Goal: Check status: Check status

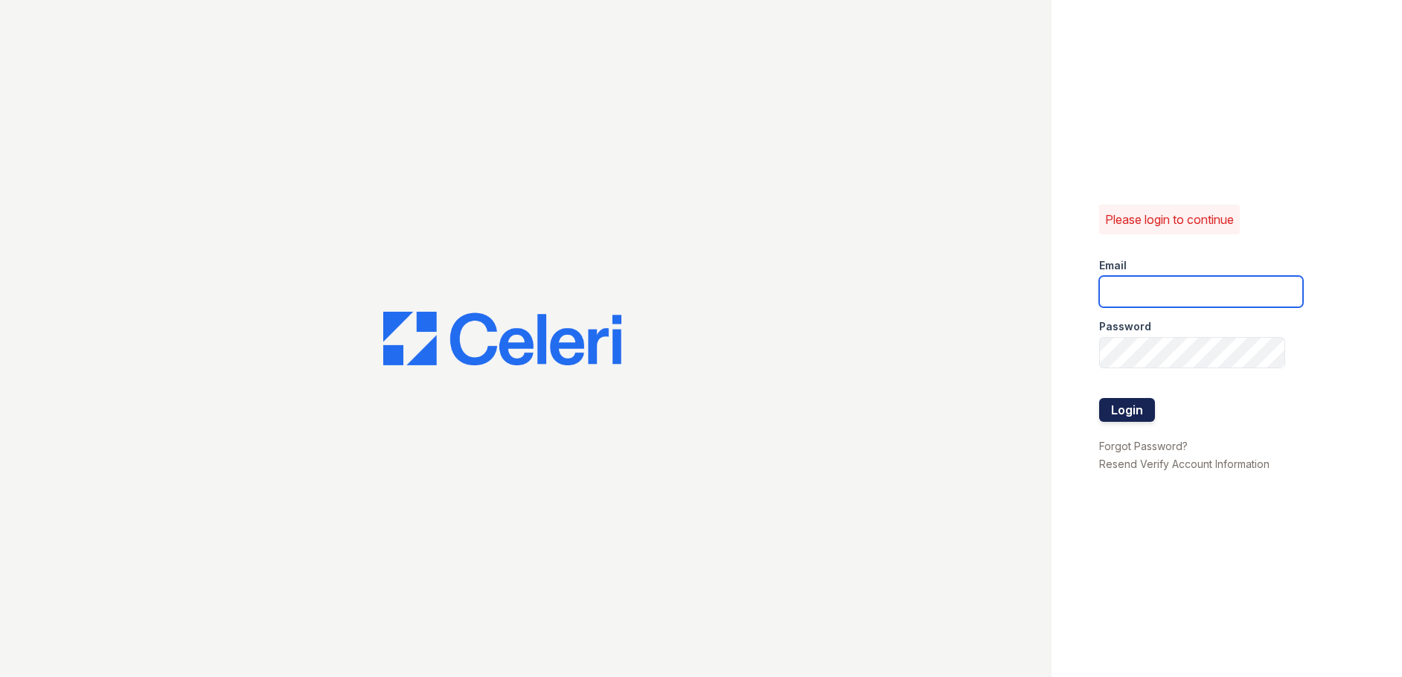
type input "[EMAIL_ADDRESS][DOMAIN_NAME]"
click at [1139, 412] on button "Login" at bounding box center [1127, 410] width 56 height 24
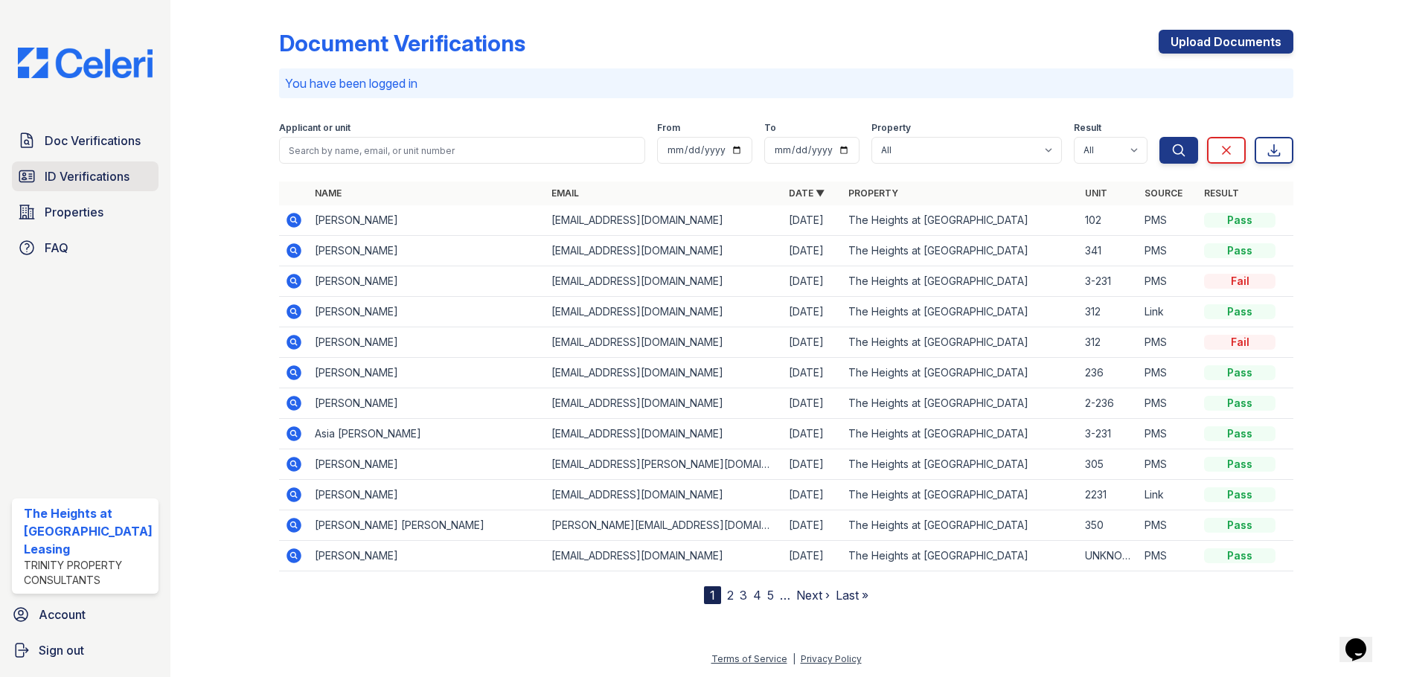
click at [102, 179] on span "ID Verifications" at bounding box center [87, 176] width 85 height 18
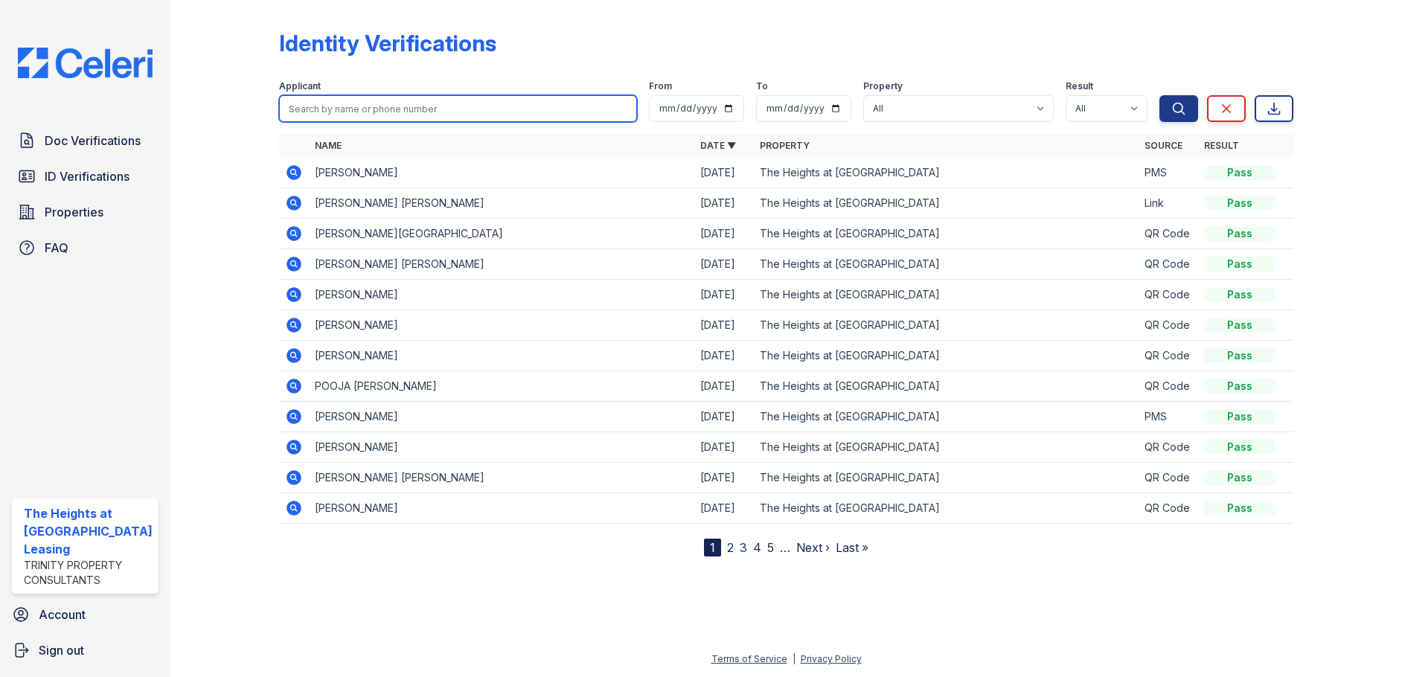
click at [358, 113] on input "search" at bounding box center [458, 108] width 359 height 27
paste input "Kamiel"
type input "Kamiel"
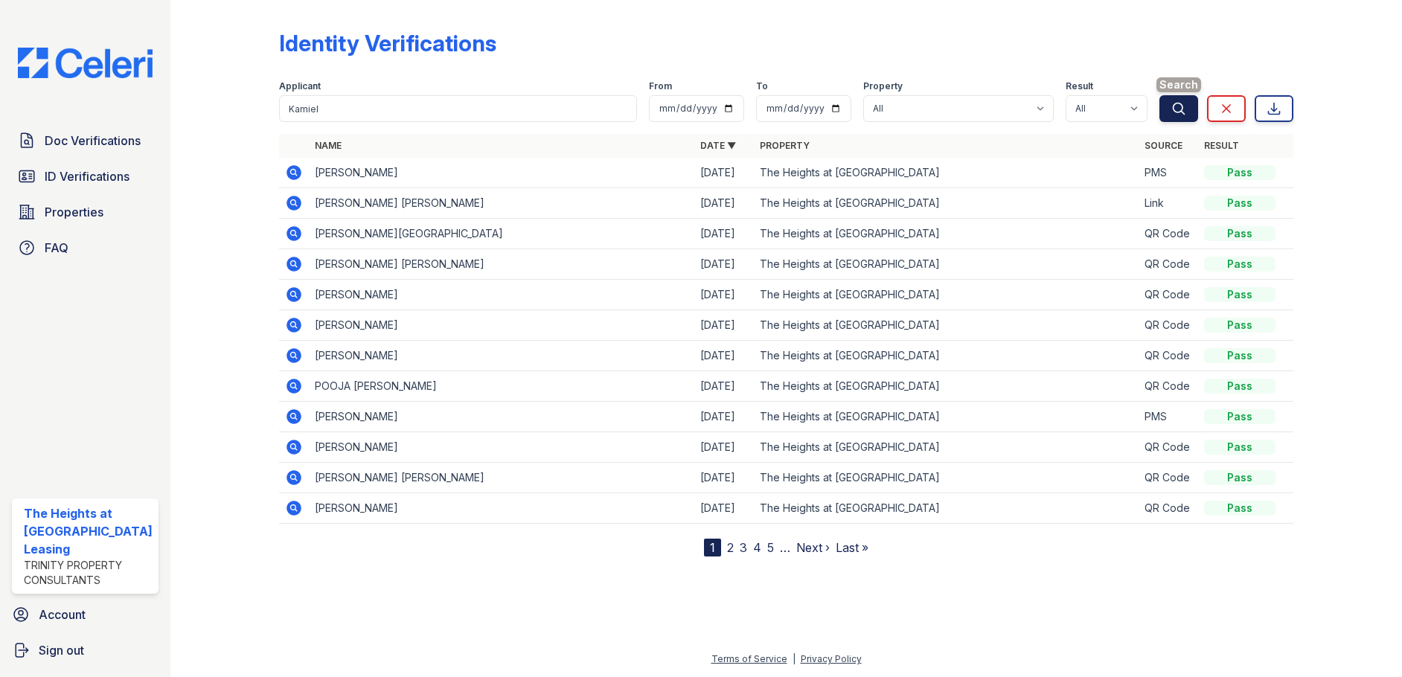
click at [1173, 112] on icon "submit" at bounding box center [1178, 108] width 15 height 15
